Goal: Obtain resource: Obtain resource

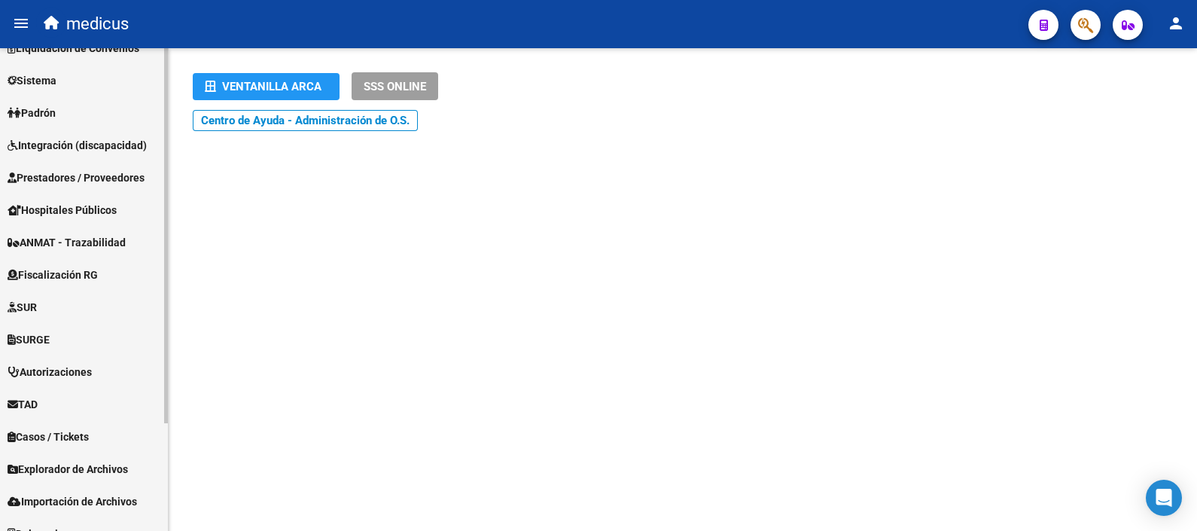
scroll to position [138, 0]
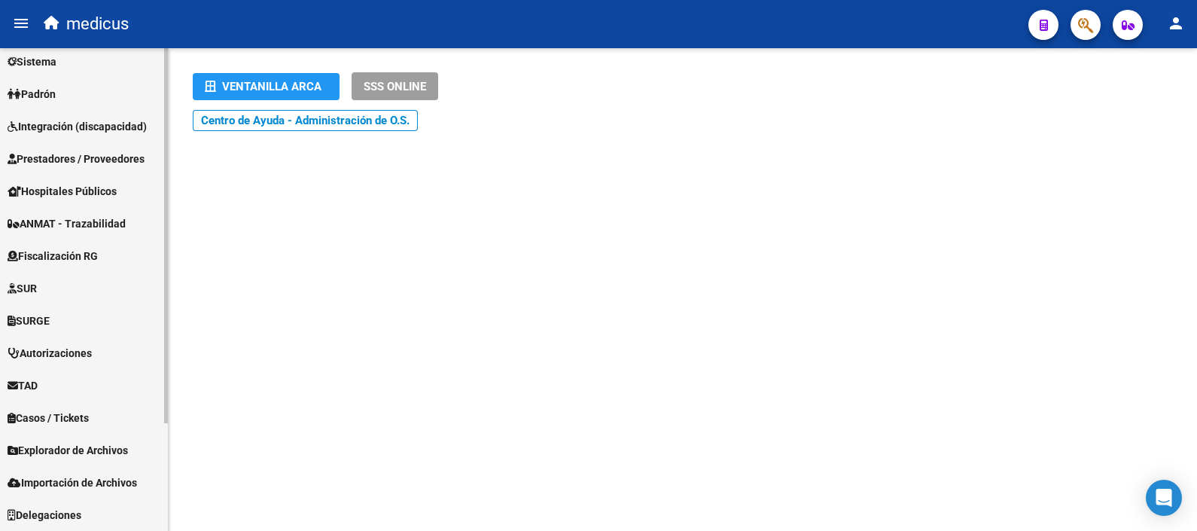
click at [83, 449] on span "Explorador de Archivos" at bounding box center [68, 450] width 120 height 17
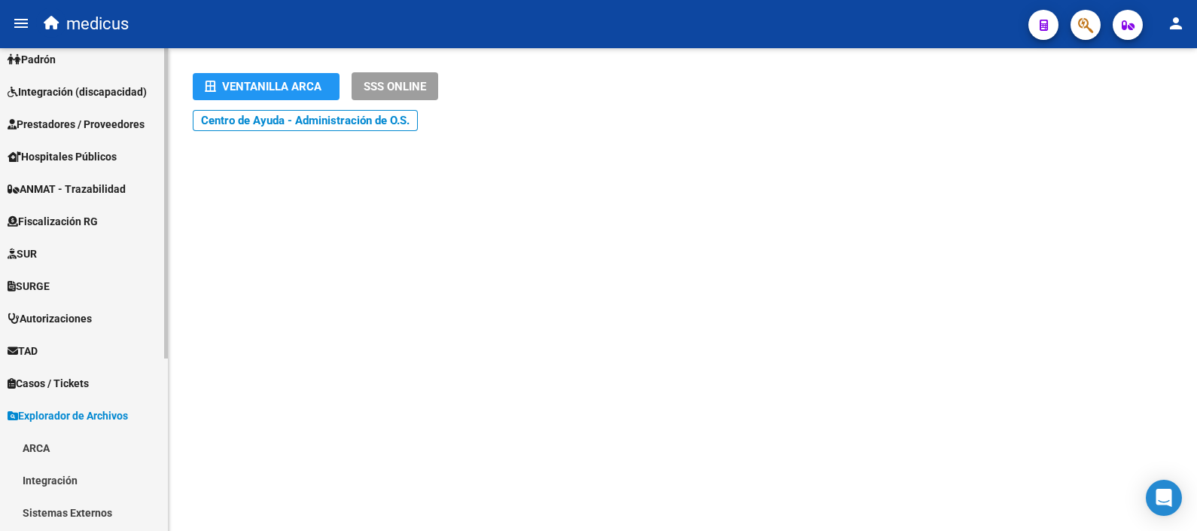
scroll to position [267, 0]
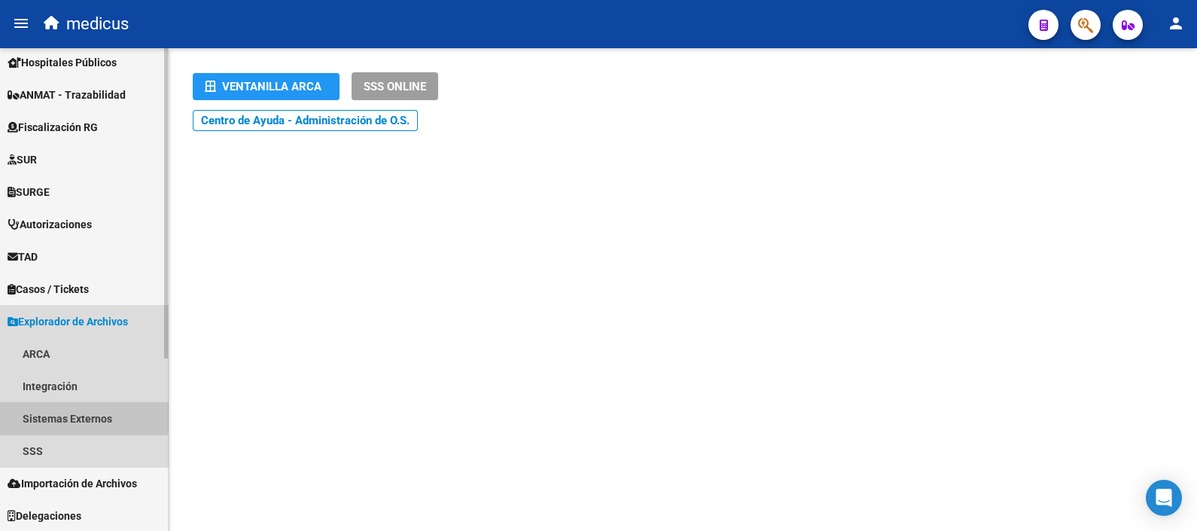
click at [75, 402] on link "Sistemas Externos" at bounding box center [84, 418] width 168 height 32
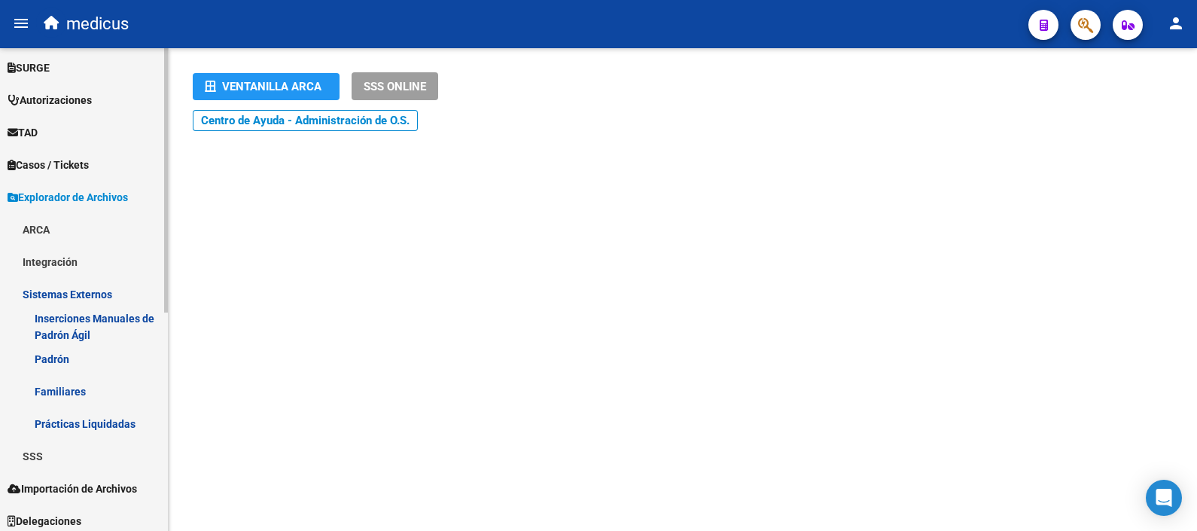
scroll to position [397, 0]
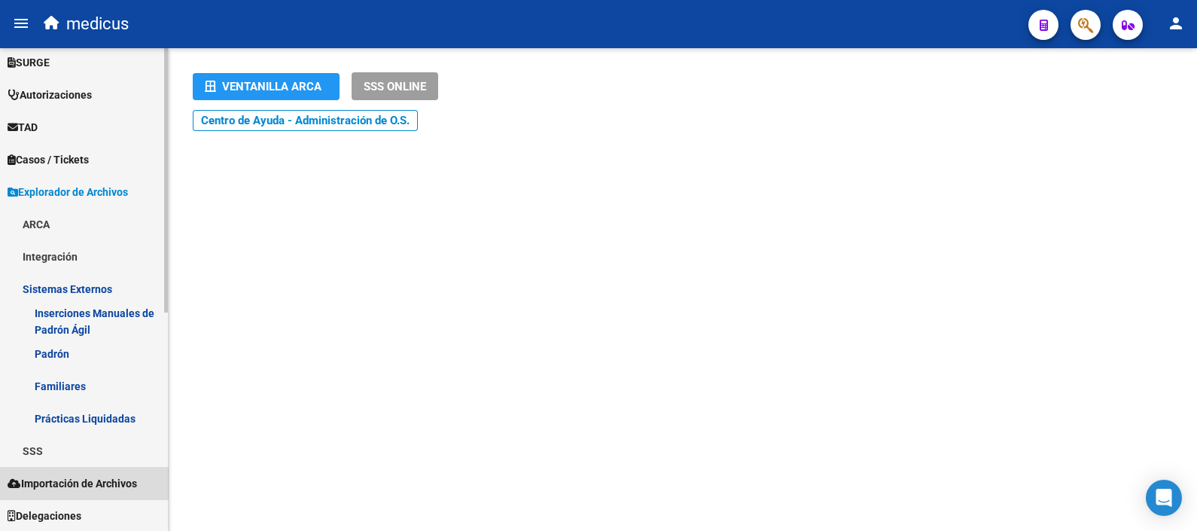
click at [89, 485] on span "Importación de Archivos" at bounding box center [72, 483] width 129 height 17
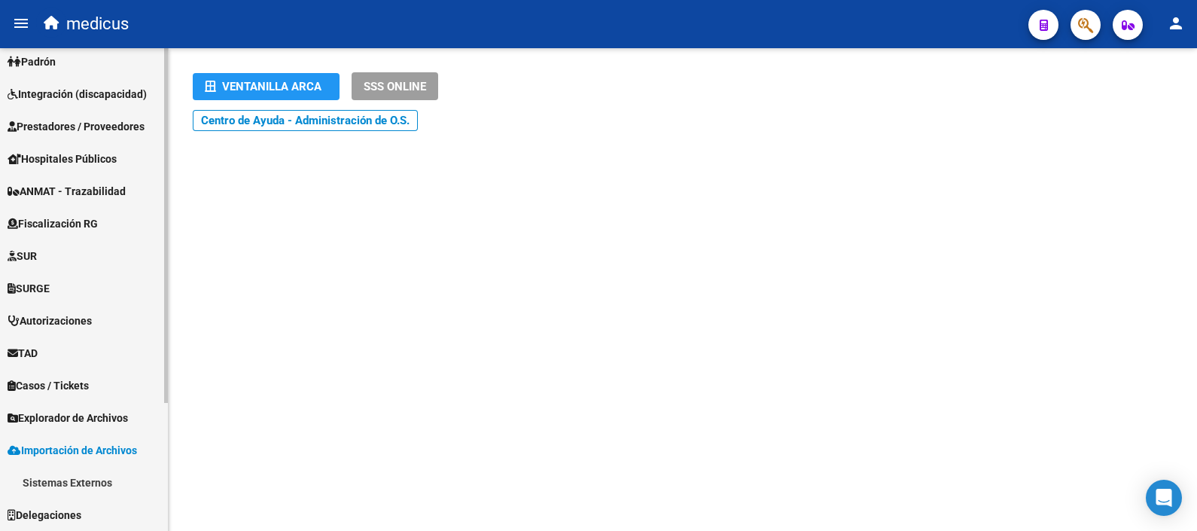
scroll to position [170, 0]
click at [71, 448] on span "Importación de Archivos" at bounding box center [72, 451] width 129 height 17
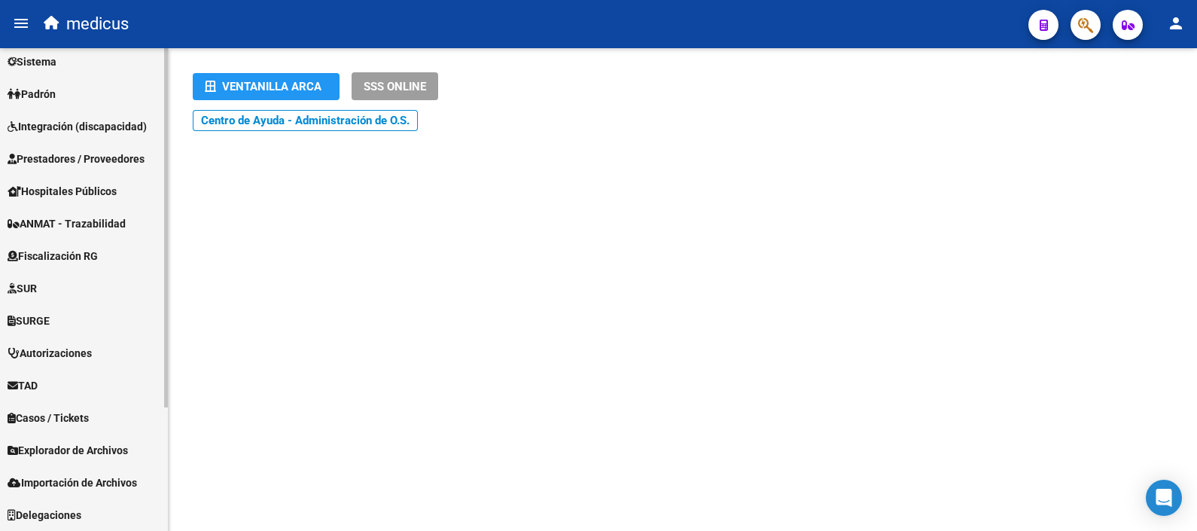
scroll to position [138, 0]
click at [68, 480] on span "Importación de Archivos" at bounding box center [72, 482] width 129 height 17
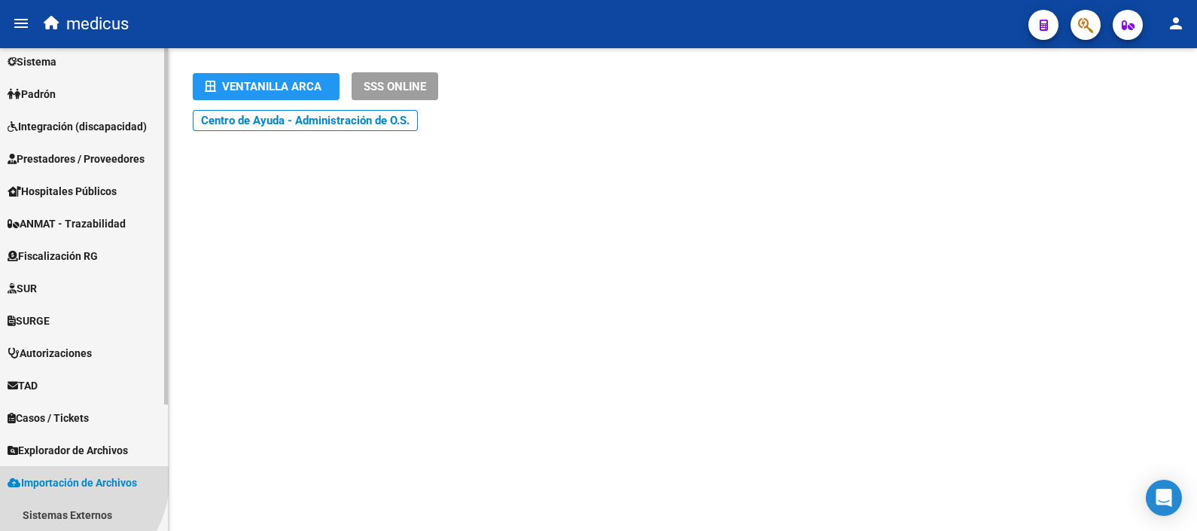
scroll to position [170, 0]
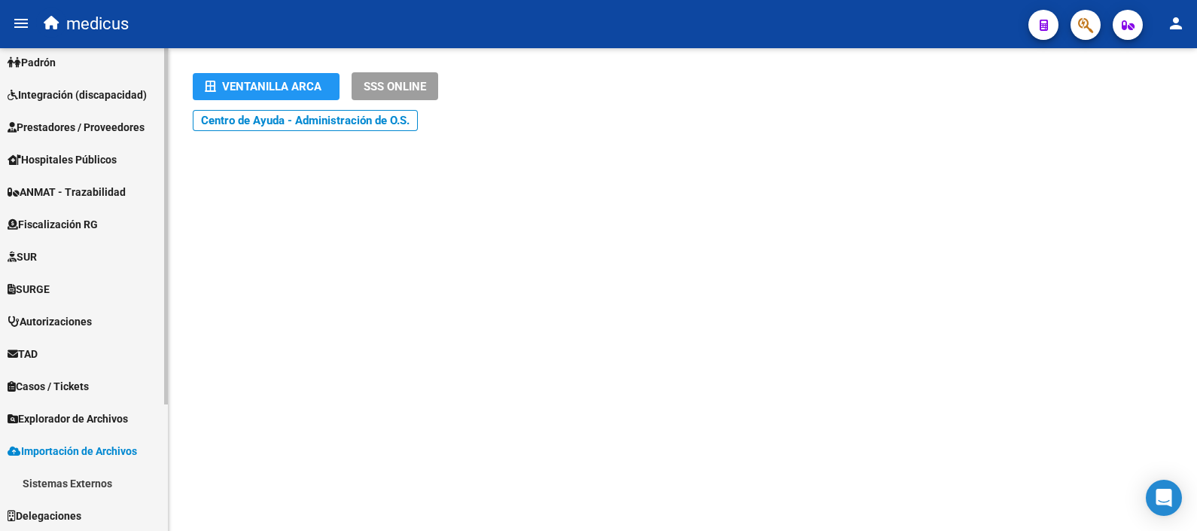
click at [68, 480] on link "Sistemas Externos" at bounding box center [84, 483] width 168 height 32
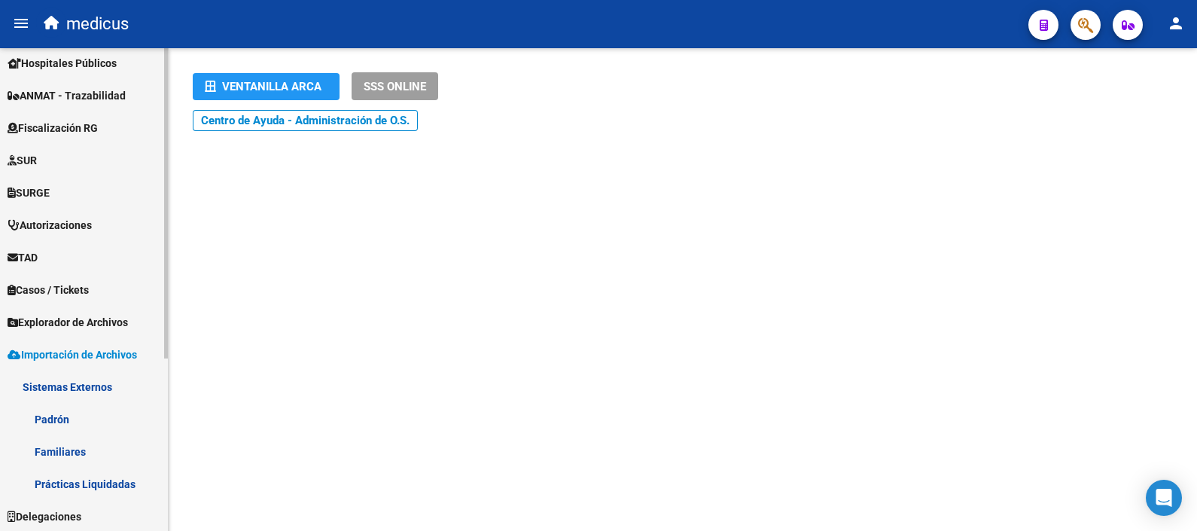
scroll to position [267, 0]
click at [167, 453] on div at bounding box center [166, 375] width 4 height 310
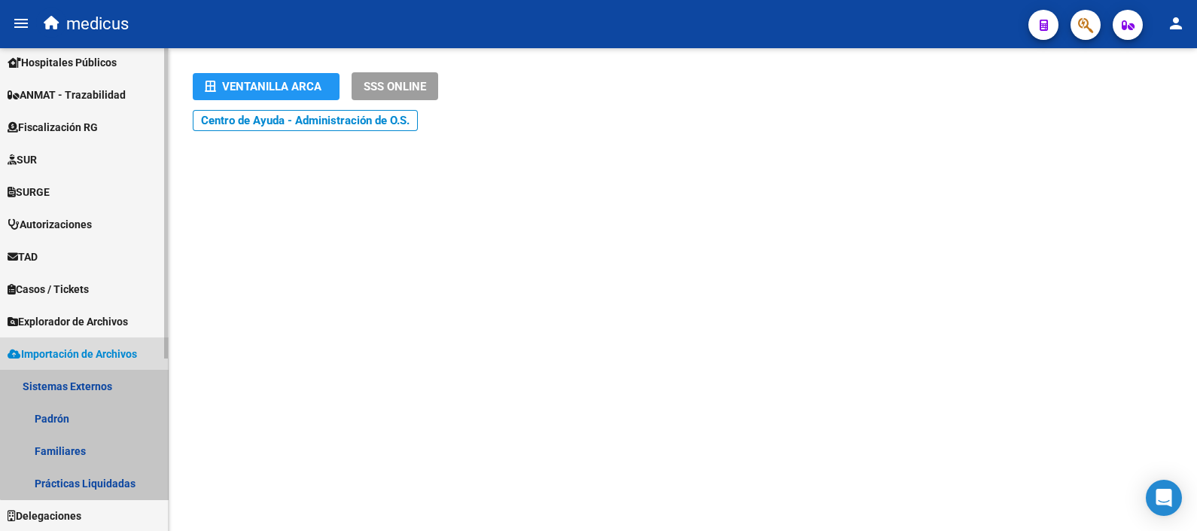
click at [86, 387] on link "Sistemas Externos" at bounding box center [84, 386] width 168 height 32
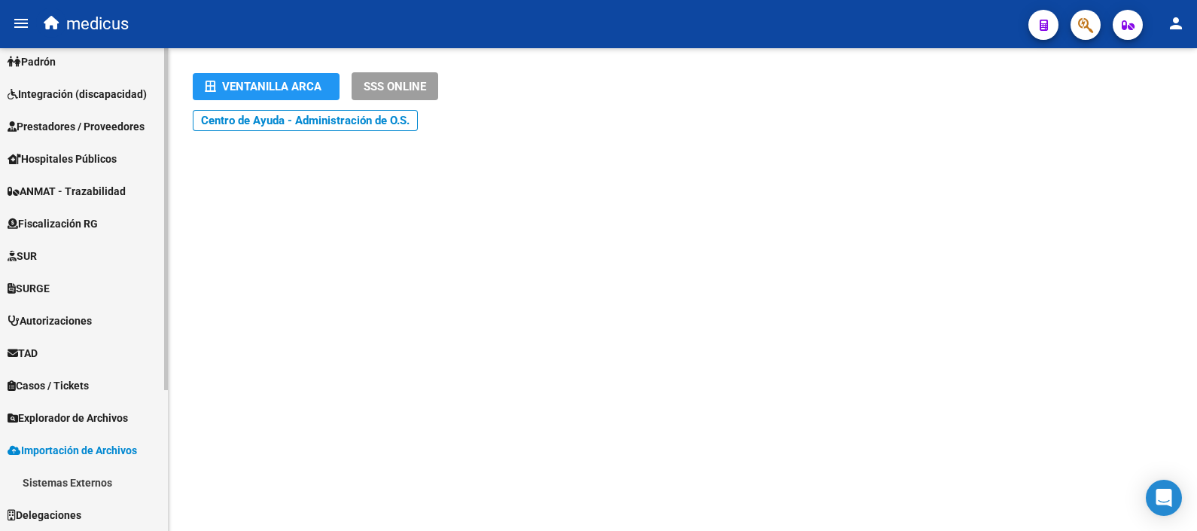
scroll to position [170, 0]
click at [78, 440] on link "Importación de Archivos" at bounding box center [84, 450] width 168 height 32
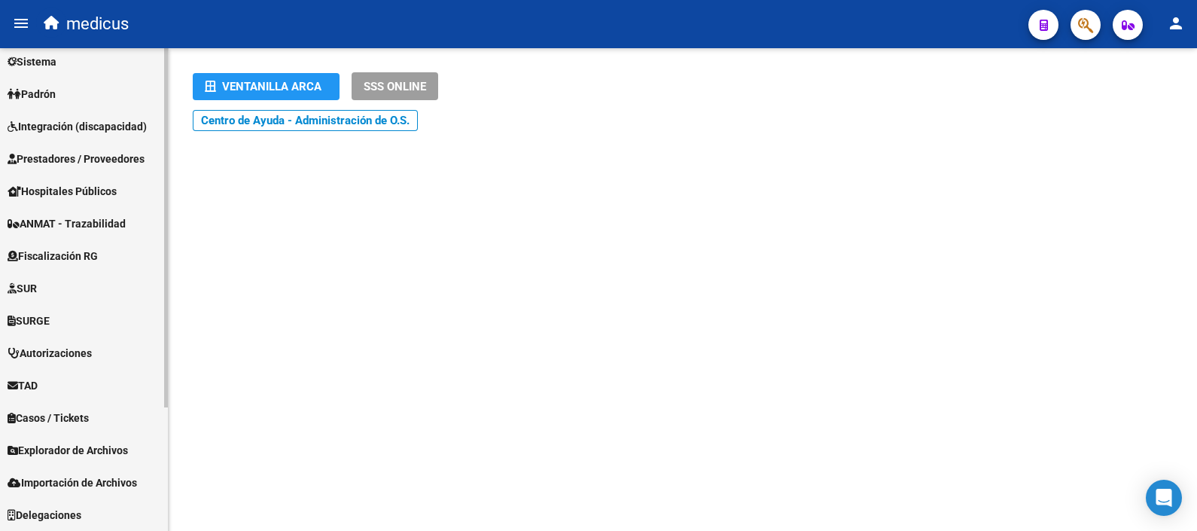
scroll to position [138, 0]
drag, startPoint x: 171, startPoint y: 443, endPoint x: 169, endPoint y: 497, distance: 53.5
click at [169, 497] on mat-sidenav-content "Ventanilla ARCA SSS ONLINE Instructivos y Video Tutoriales SAAS Centro de Ayuda…" at bounding box center [683, 289] width 1028 height 482
click at [103, 482] on span "Importación de Archivos" at bounding box center [72, 482] width 129 height 17
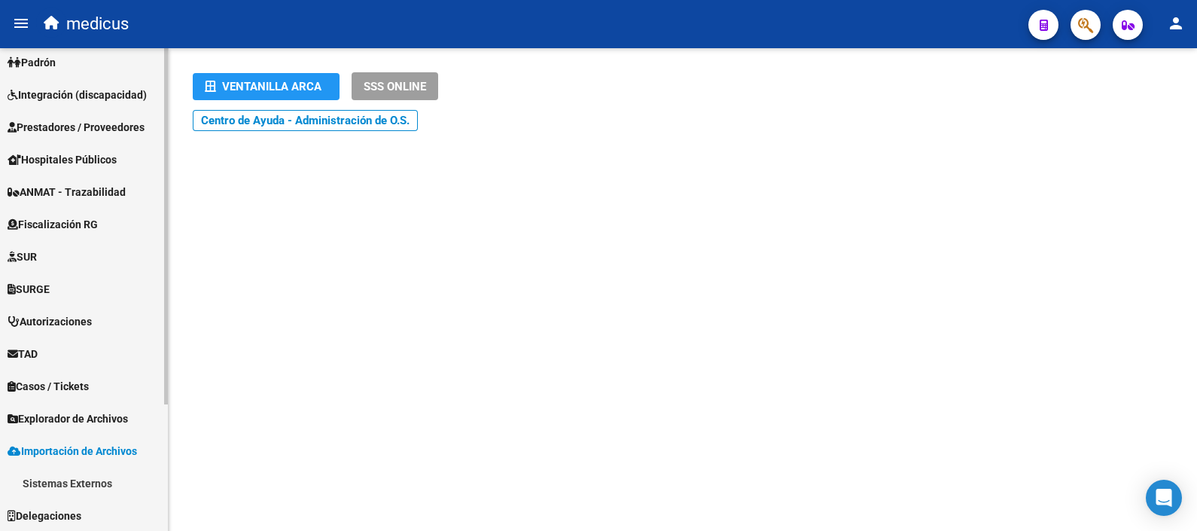
click at [103, 478] on link "Sistemas Externos" at bounding box center [84, 483] width 168 height 32
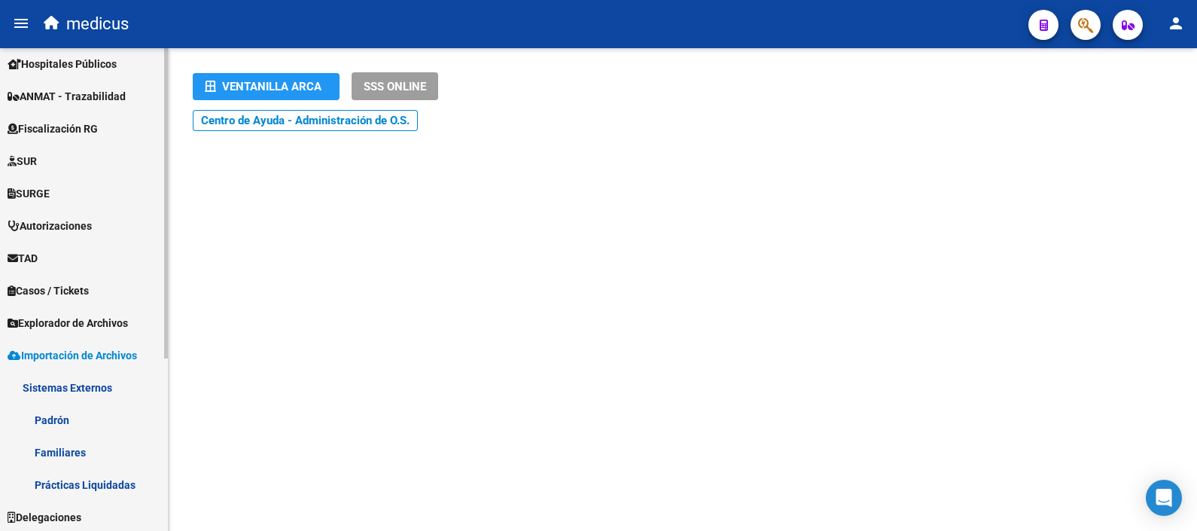
scroll to position [267, 0]
click at [76, 318] on span "Explorador de Archivos" at bounding box center [68, 321] width 120 height 17
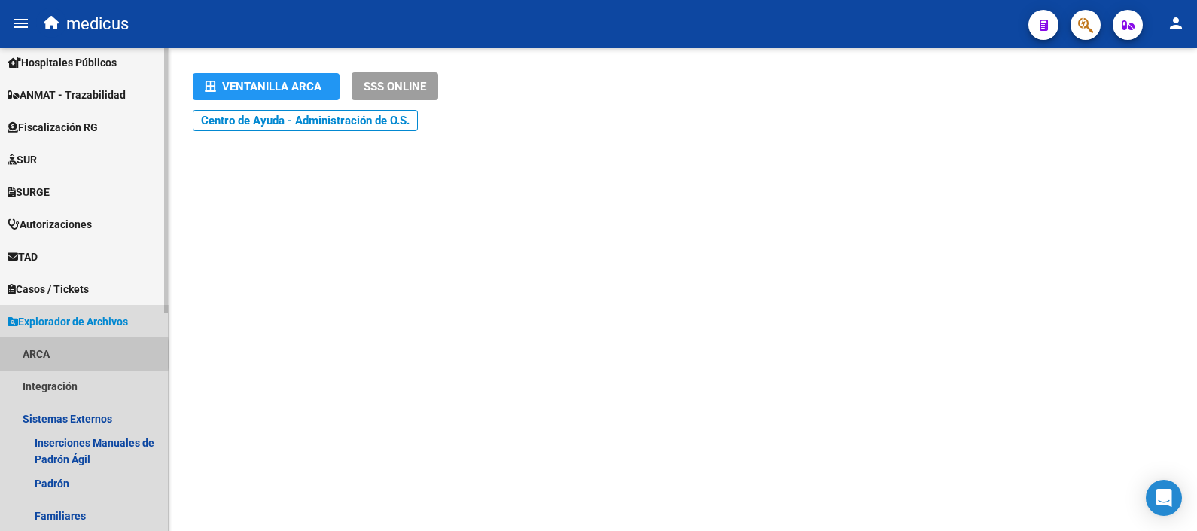
click at [46, 354] on link "ARCA" at bounding box center [84, 353] width 168 height 32
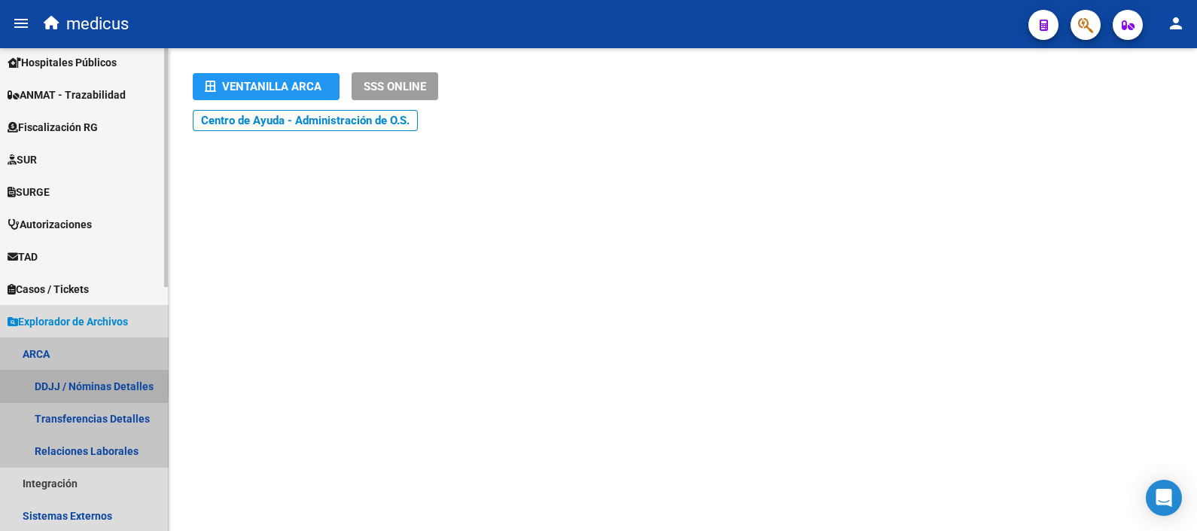
click at [81, 385] on link "DDJJ / Nóminas Detalles" at bounding box center [84, 386] width 168 height 32
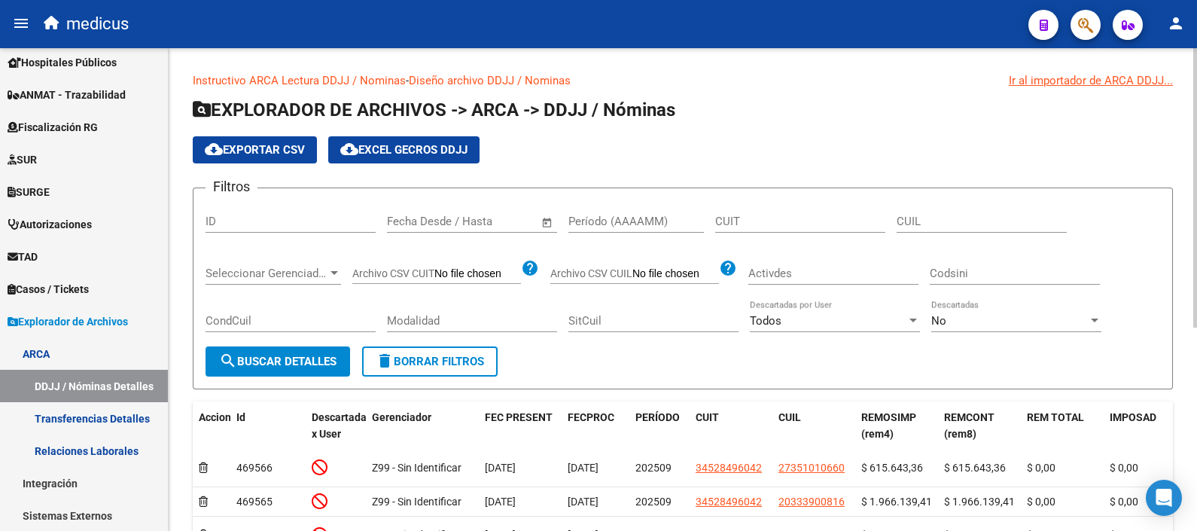
click at [418, 226] on input "text" at bounding box center [417, 221] width 61 height 14
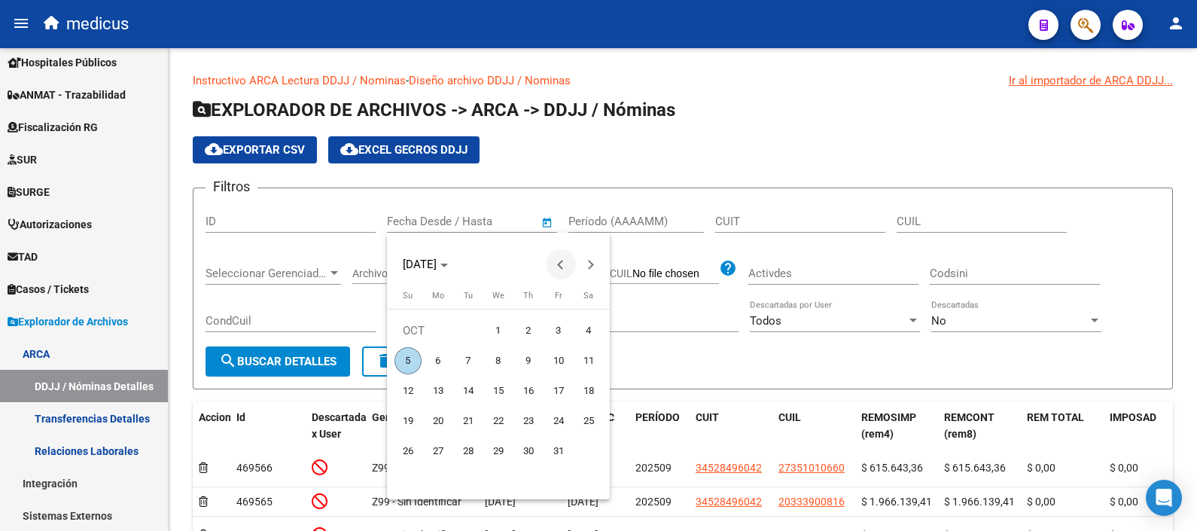
click at [564, 272] on span "Previous month" at bounding box center [561, 264] width 30 height 30
click at [436, 358] on span "1" at bounding box center [437, 360] width 27 height 27
type input "[DATE]"
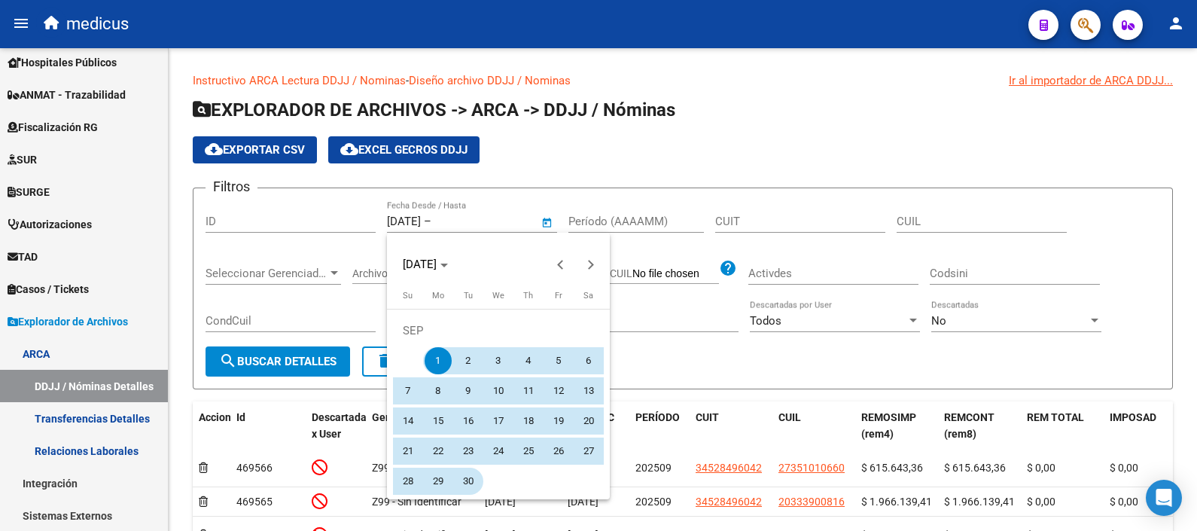
click at [479, 478] on span "30" at bounding box center [468, 480] width 27 height 27
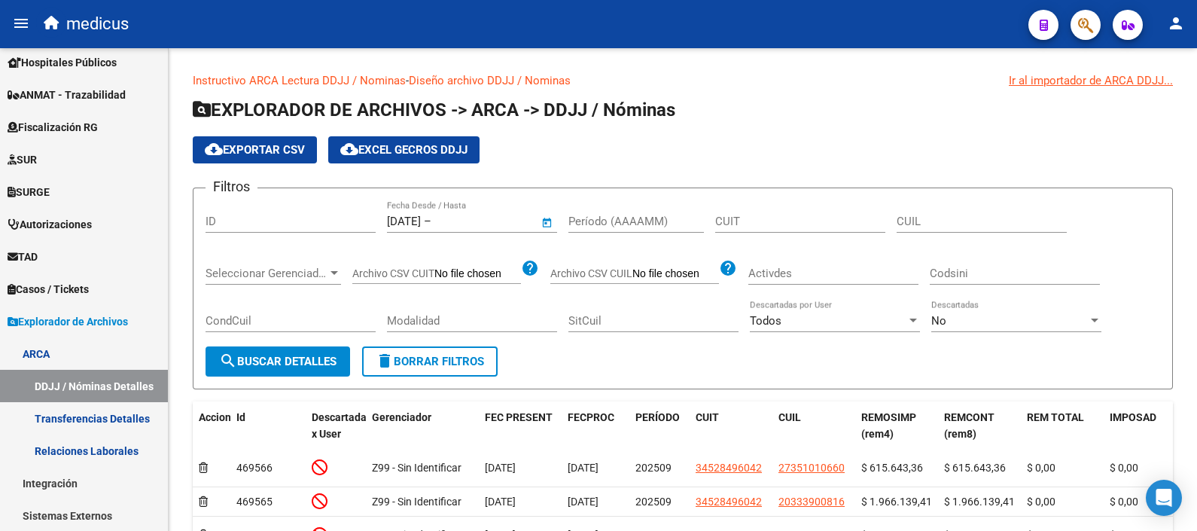
type input "[DATE]"
click at [301, 361] on span "search Buscar Detalles" at bounding box center [277, 361] width 117 height 14
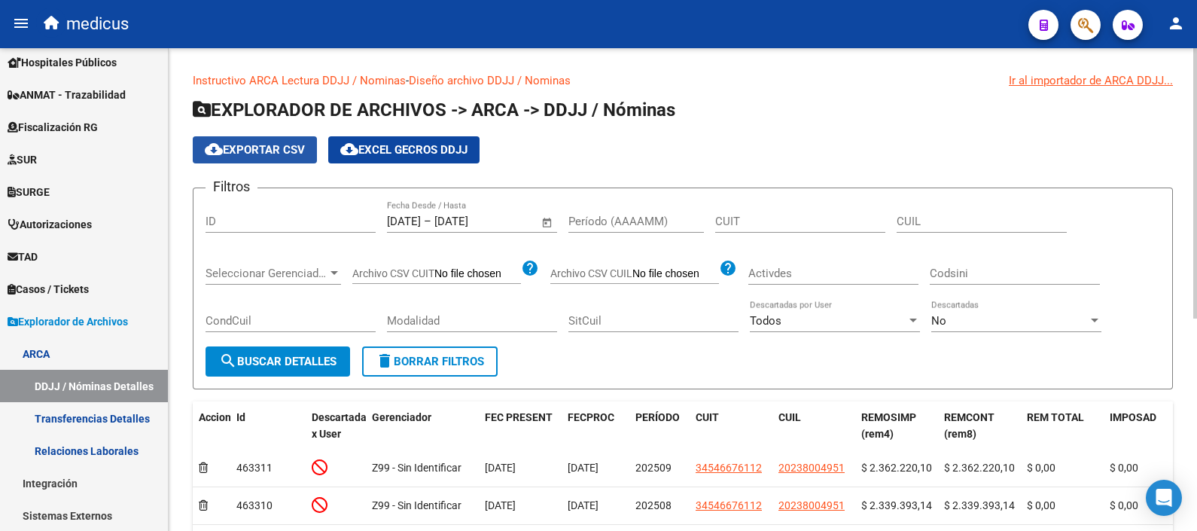
click at [282, 148] on span "cloud_download Exportar CSV" at bounding box center [255, 150] width 100 height 14
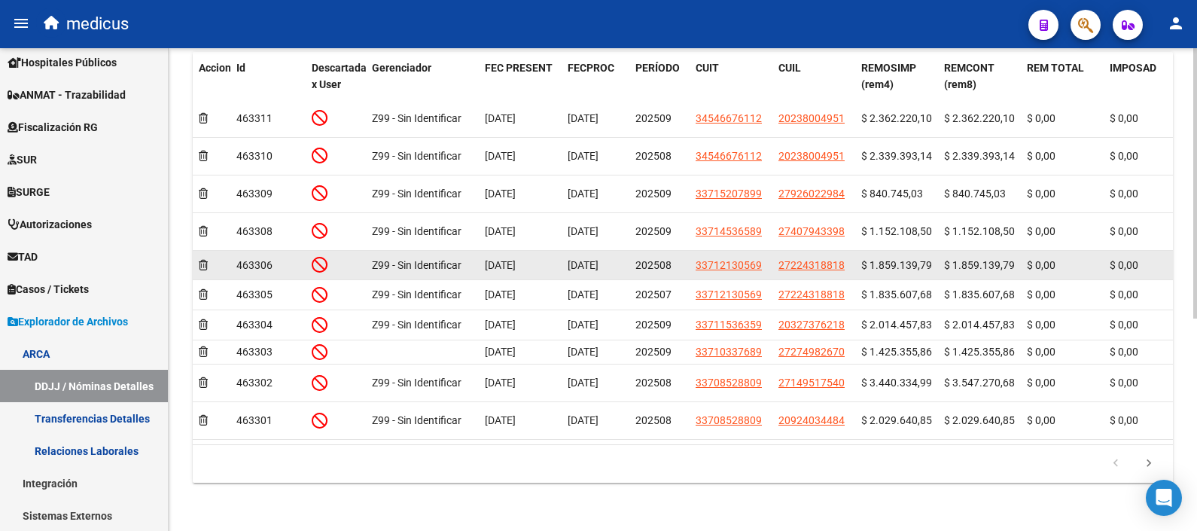
scroll to position [379, 0]
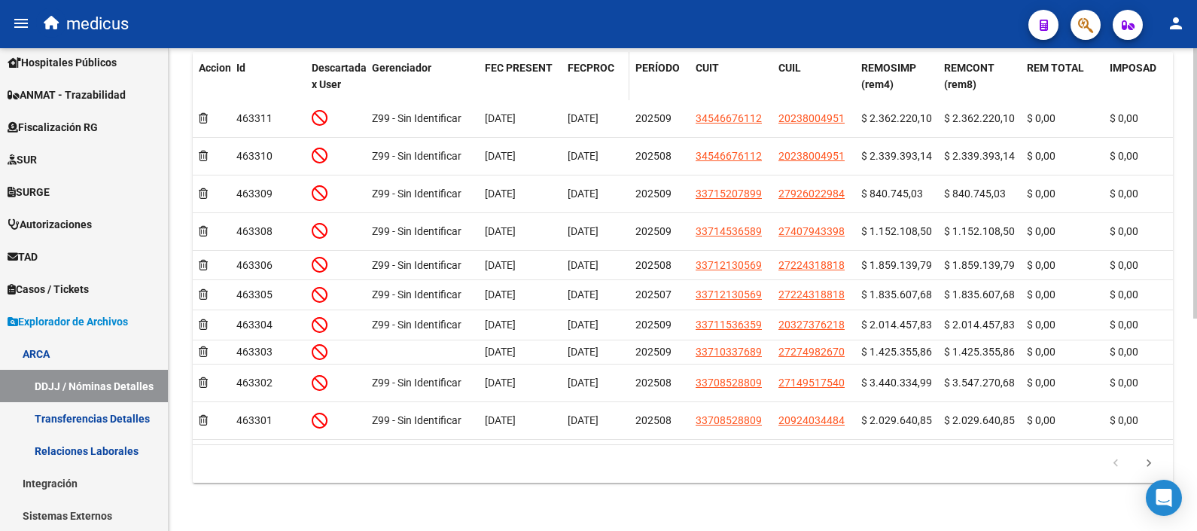
click at [619, 62] on datatable-header-cell "FECPROC" at bounding box center [595, 77] width 68 height 50
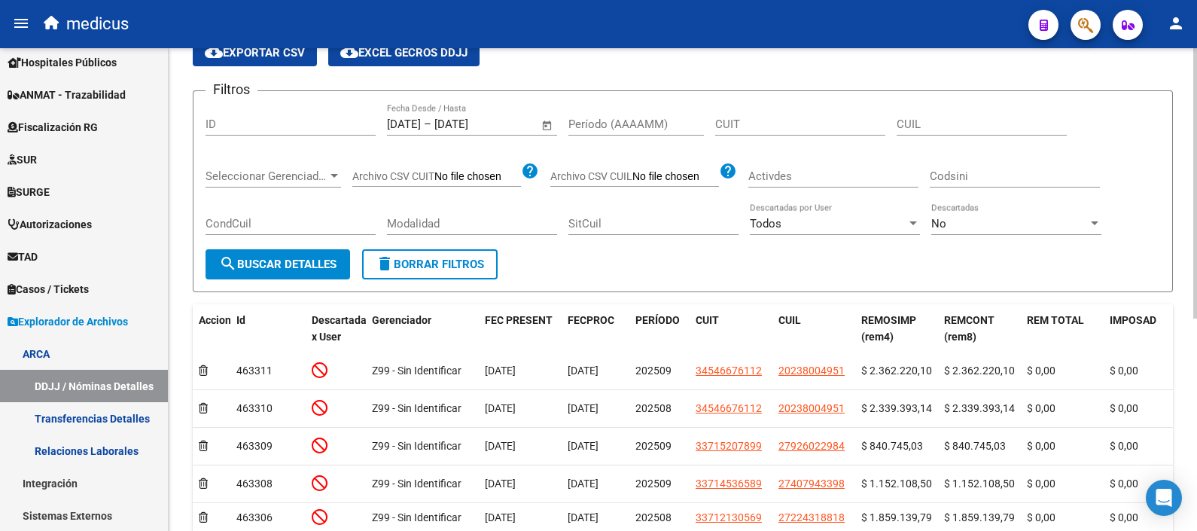
scroll to position [3, 0]
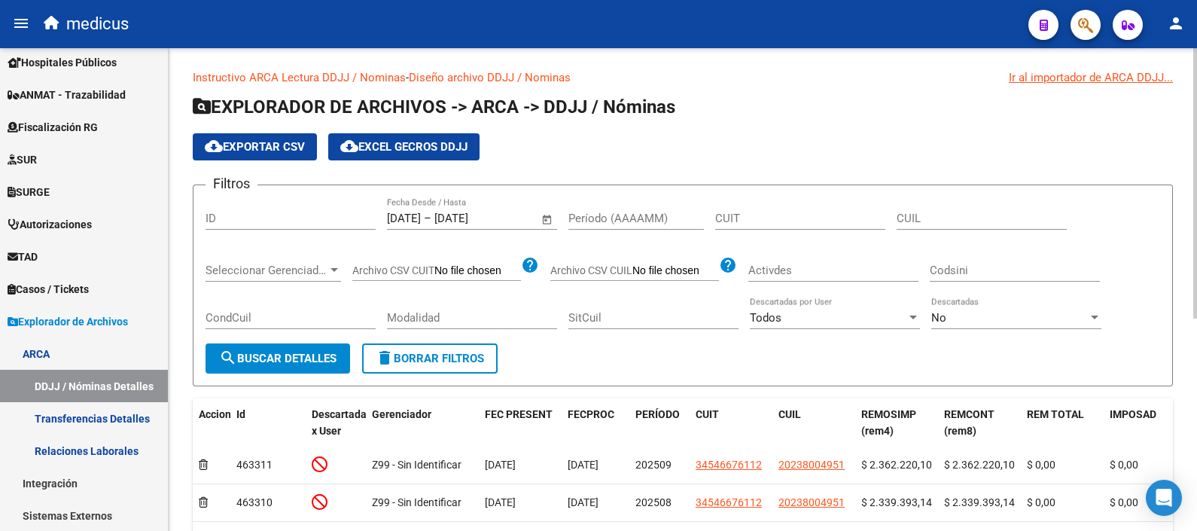
click at [431, 211] on span "–" at bounding box center [428, 218] width 8 height 14
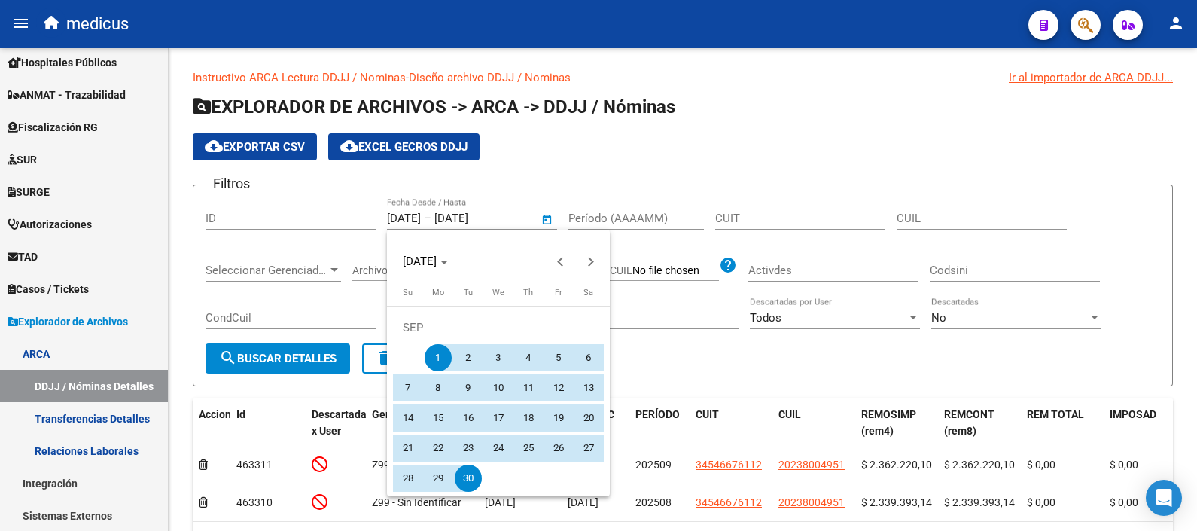
click at [679, 164] on div at bounding box center [598, 265] width 1197 height 531
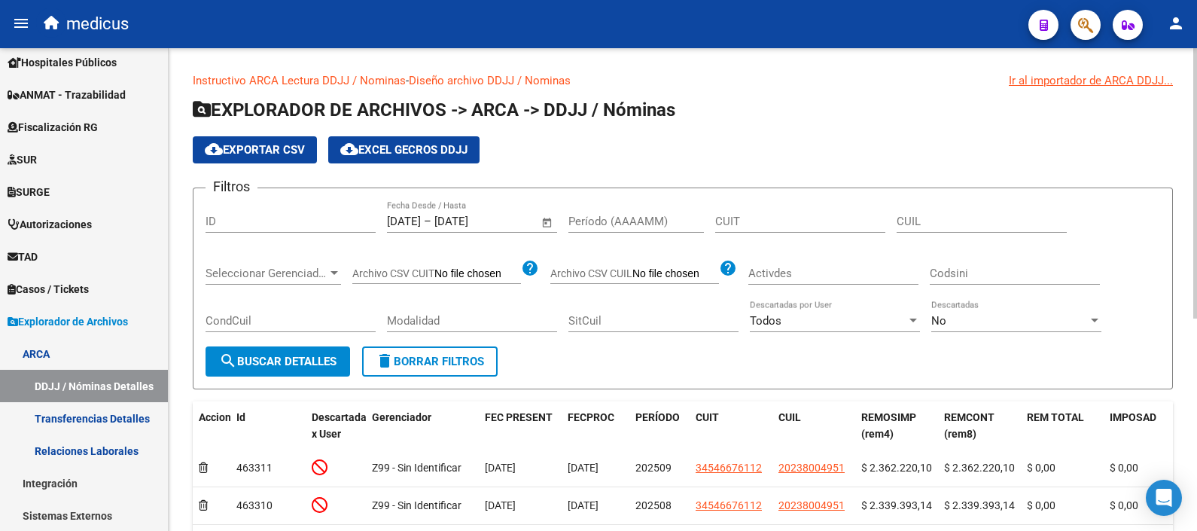
scroll to position [0, 0]
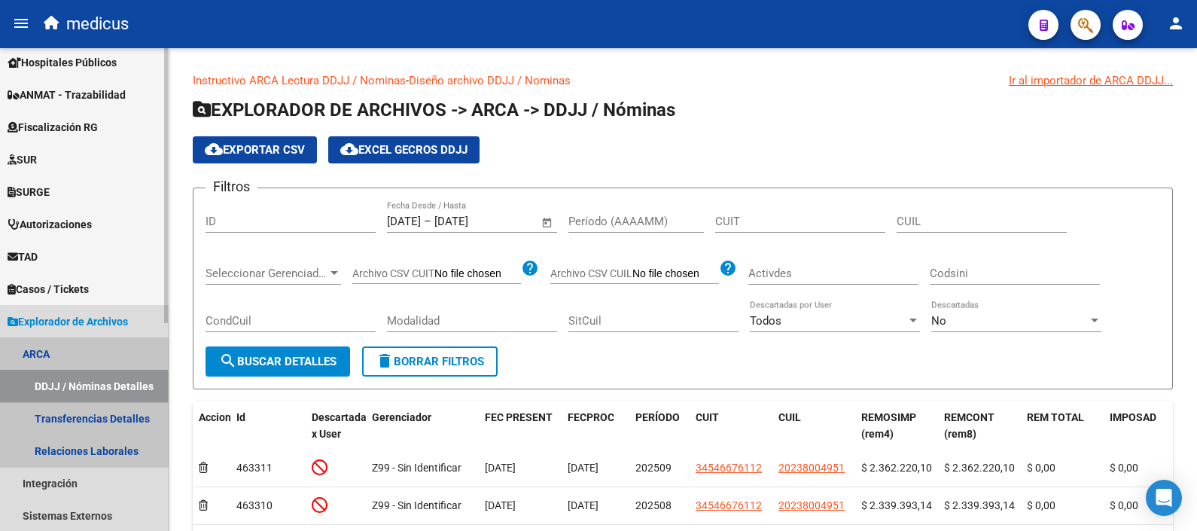
click at [30, 373] on link "DDJJ / Nóminas Detalles" at bounding box center [84, 386] width 168 height 32
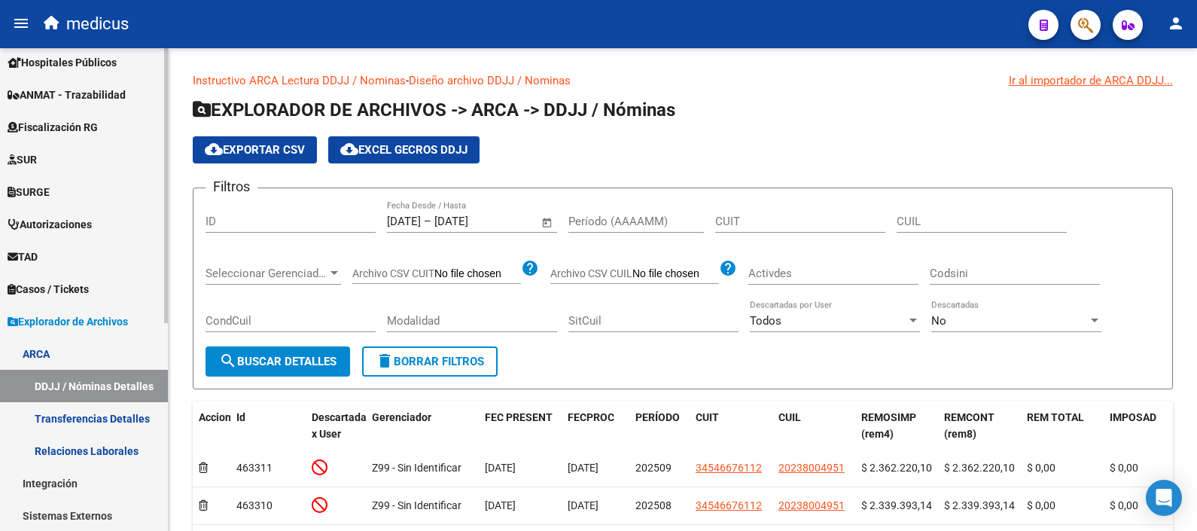
click at [81, 445] on link "Relaciones Laborales" at bounding box center [84, 450] width 168 height 32
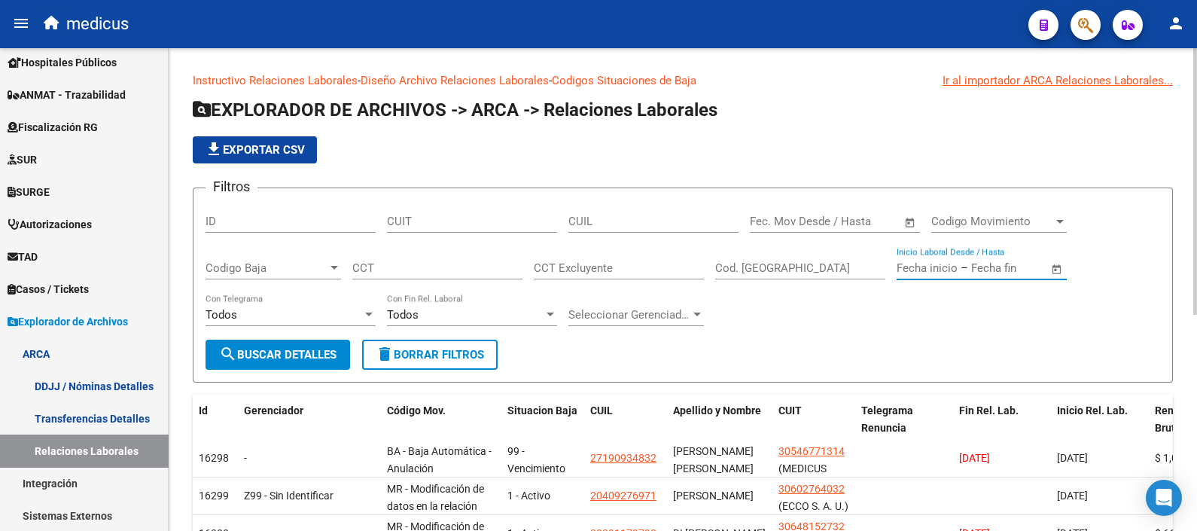
click at [938, 271] on input "text" at bounding box center [926, 268] width 61 height 14
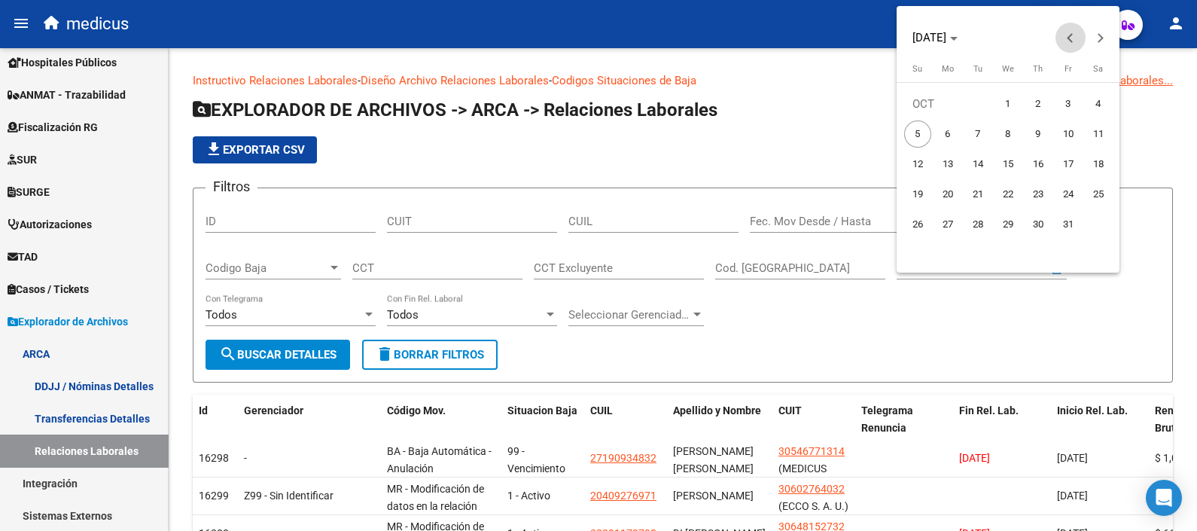
click at [1069, 35] on button "Previous month" at bounding box center [1070, 38] width 30 height 30
click at [955, 129] on span "1" at bounding box center [947, 133] width 27 height 27
type input "[DATE]"
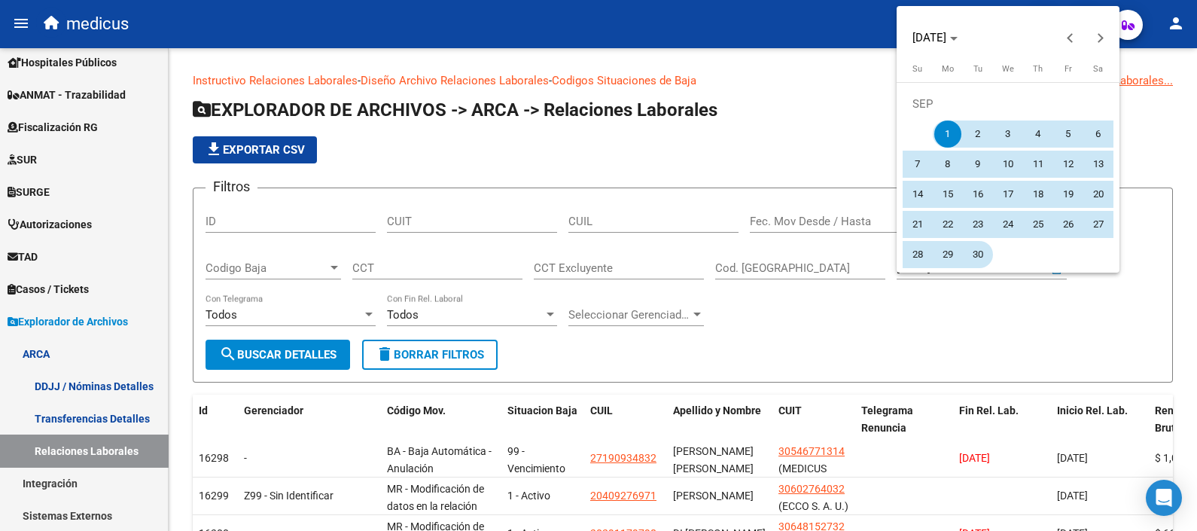
click at [974, 260] on span "30" at bounding box center [977, 254] width 27 height 27
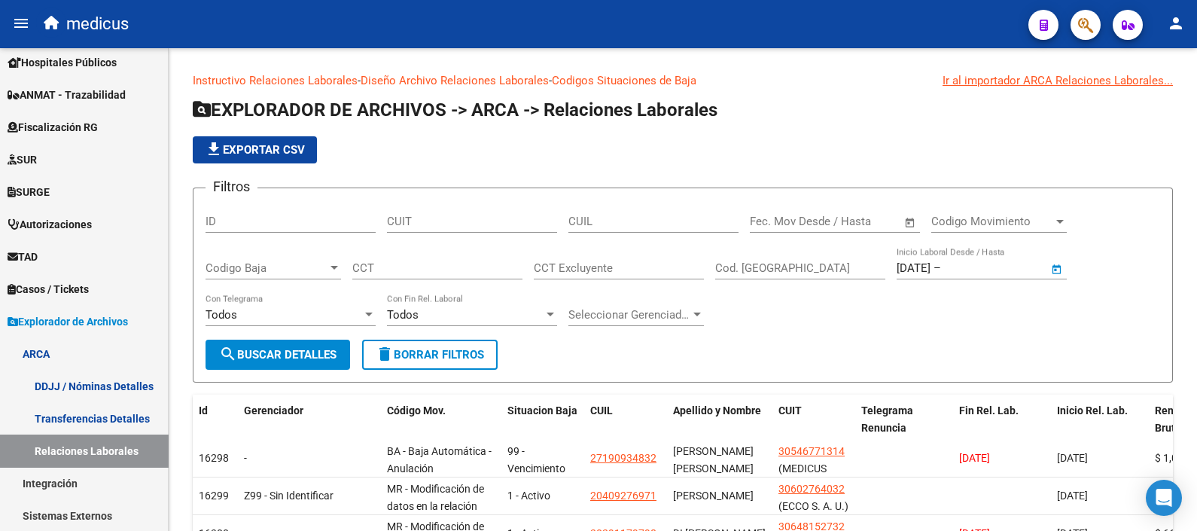
type input "[DATE]"
click at [286, 354] on span "search Buscar Detalles" at bounding box center [277, 355] width 117 height 14
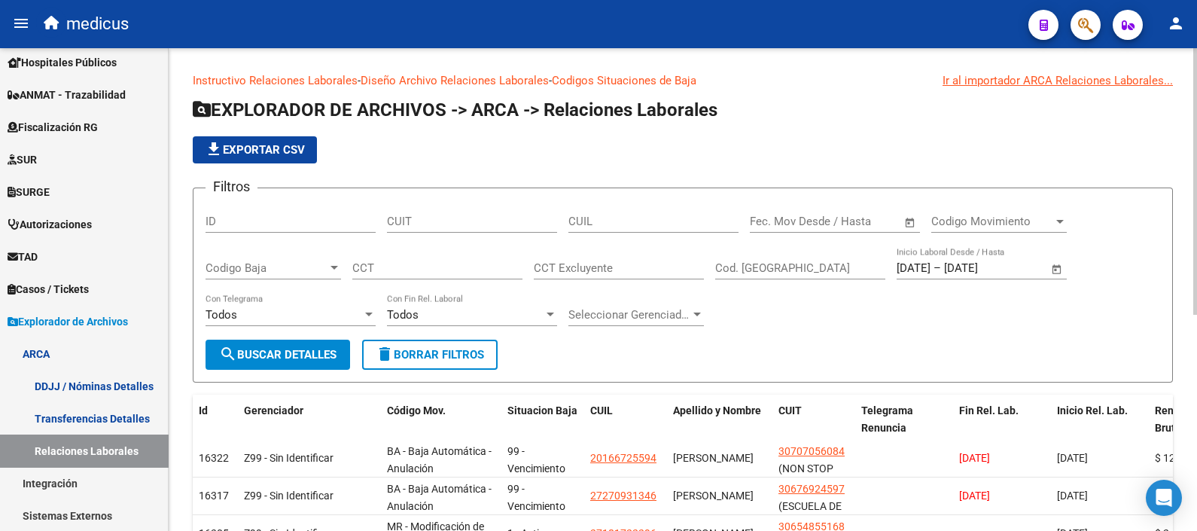
click at [283, 155] on span "file_download Exportar CSV" at bounding box center [255, 150] width 100 height 14
